Goal: Check status: Check status

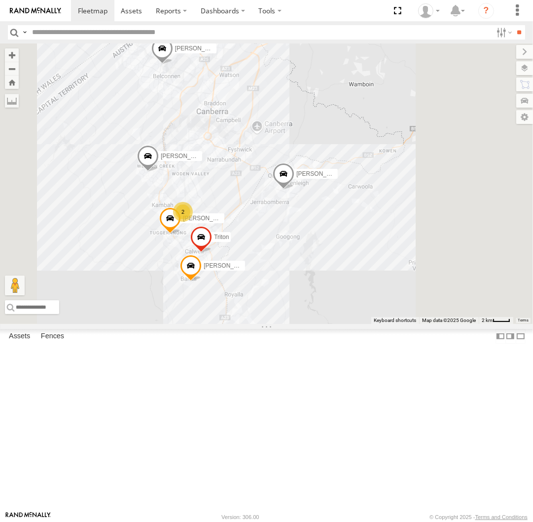
click at [0, 0] on link at bounding box center [0, 0] width 0 height 0
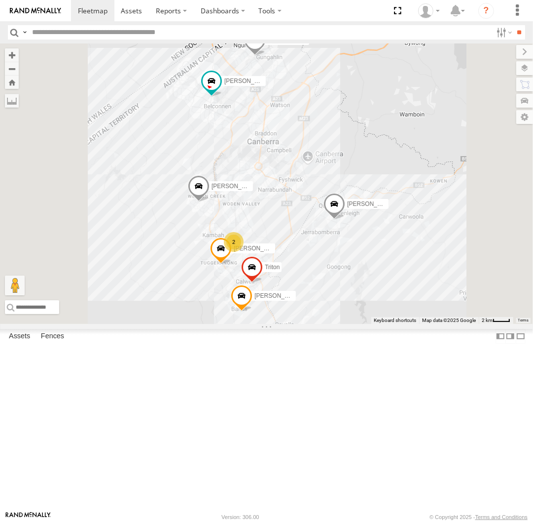
click at [0, 0] on link at bounding box center [0, 0] width 0 height 0
